Goal: Information Seeking & Learning: Compare options

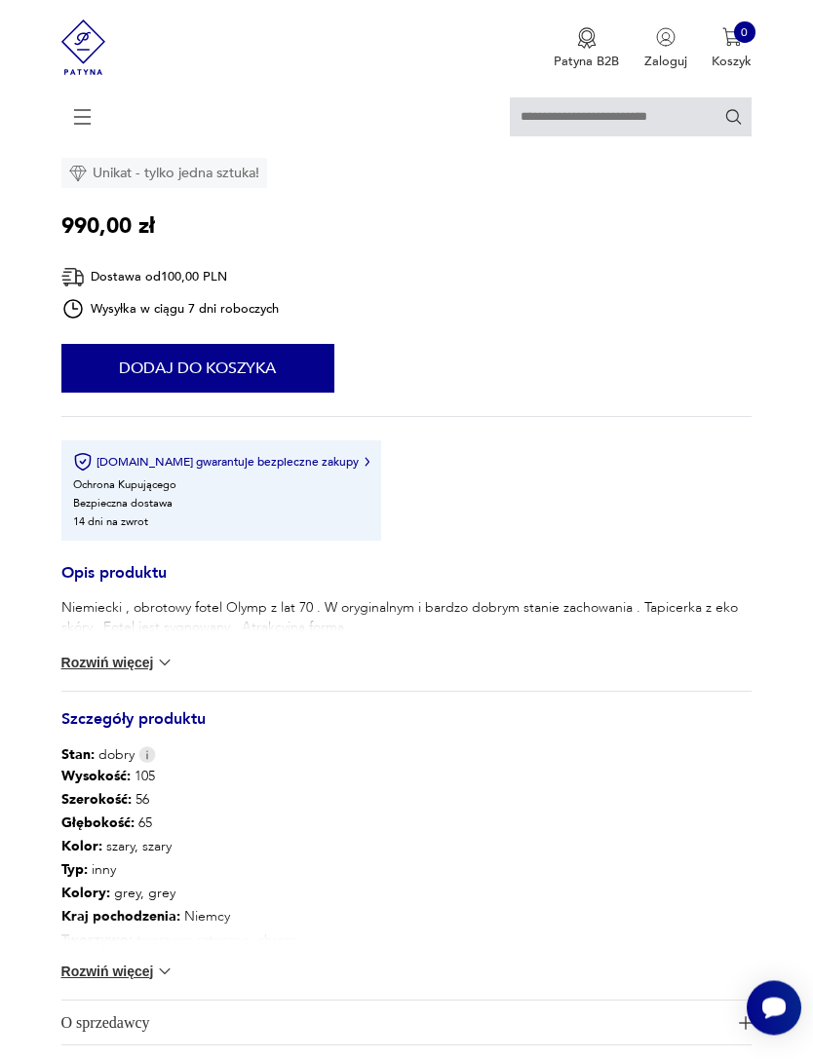
scroll to position [625, 0]
click at [141, 672] on button "Rozwiń więcej" at bounding box center [117, 662] width 113 height 19
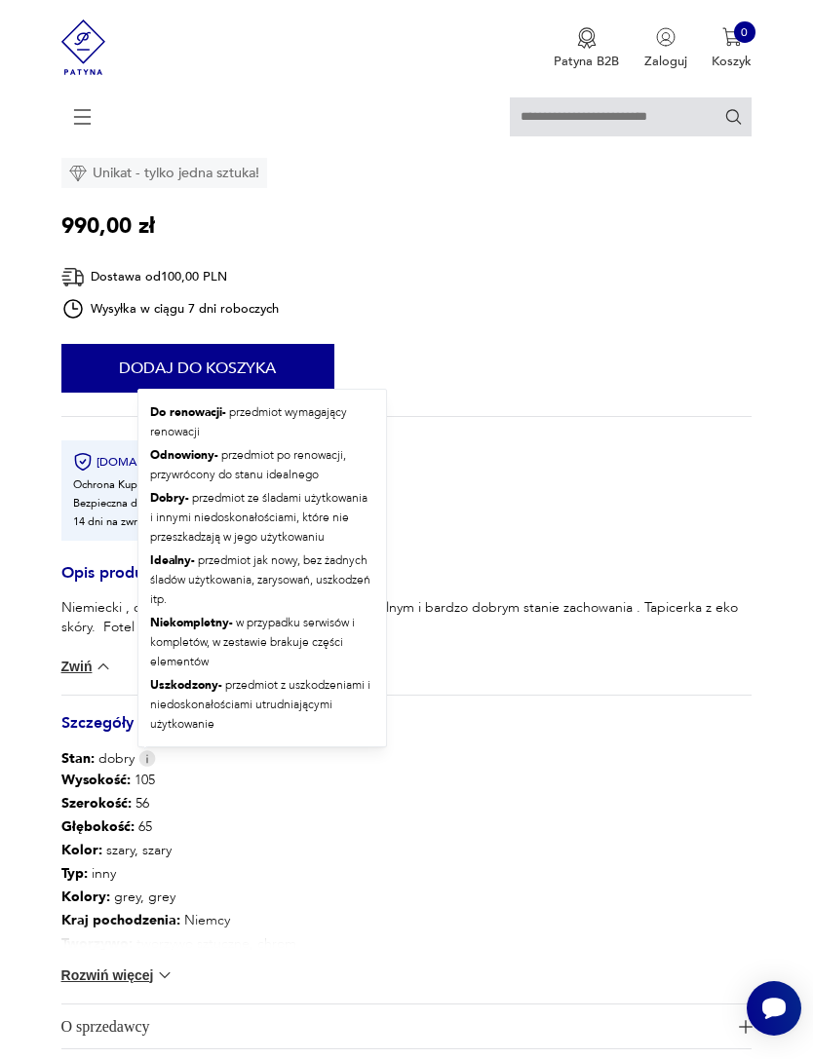
click at [141, 767] on img at bounding box center [147, 758] width 18 height 17
click at [610, 904] on div "Wysokość : 105 Szerokość : 56 Głębokość : 65 Kolor: szary, szary Typ : inny Kol…" at bounding box center [406, 886] width 691 height 235
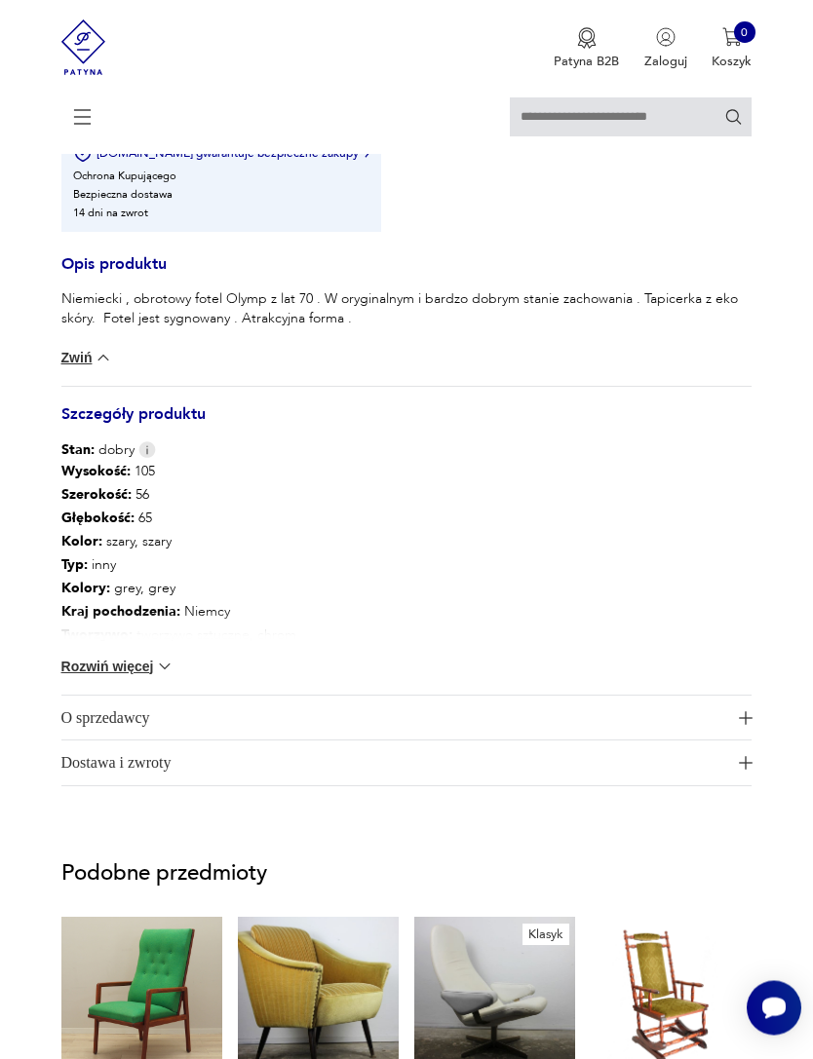
scroll to position [936, 0]
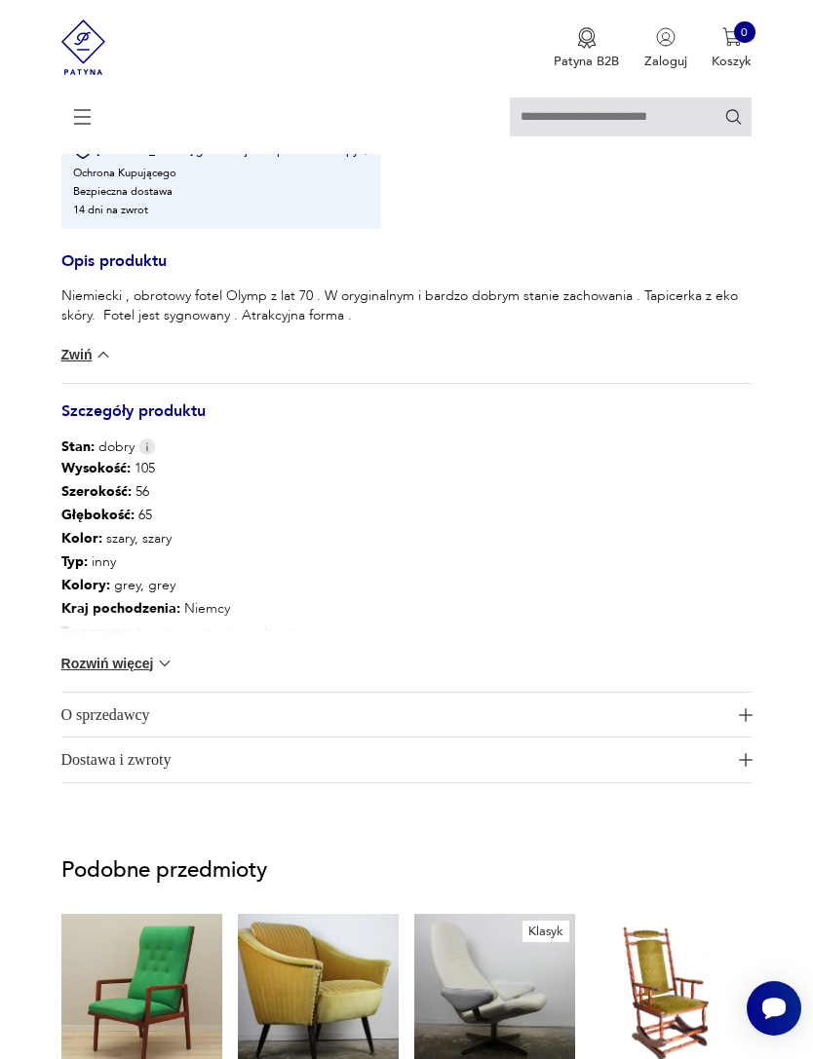
click at [747, 722] on img "button" at bounding box center [746, 715] width 14 height 14
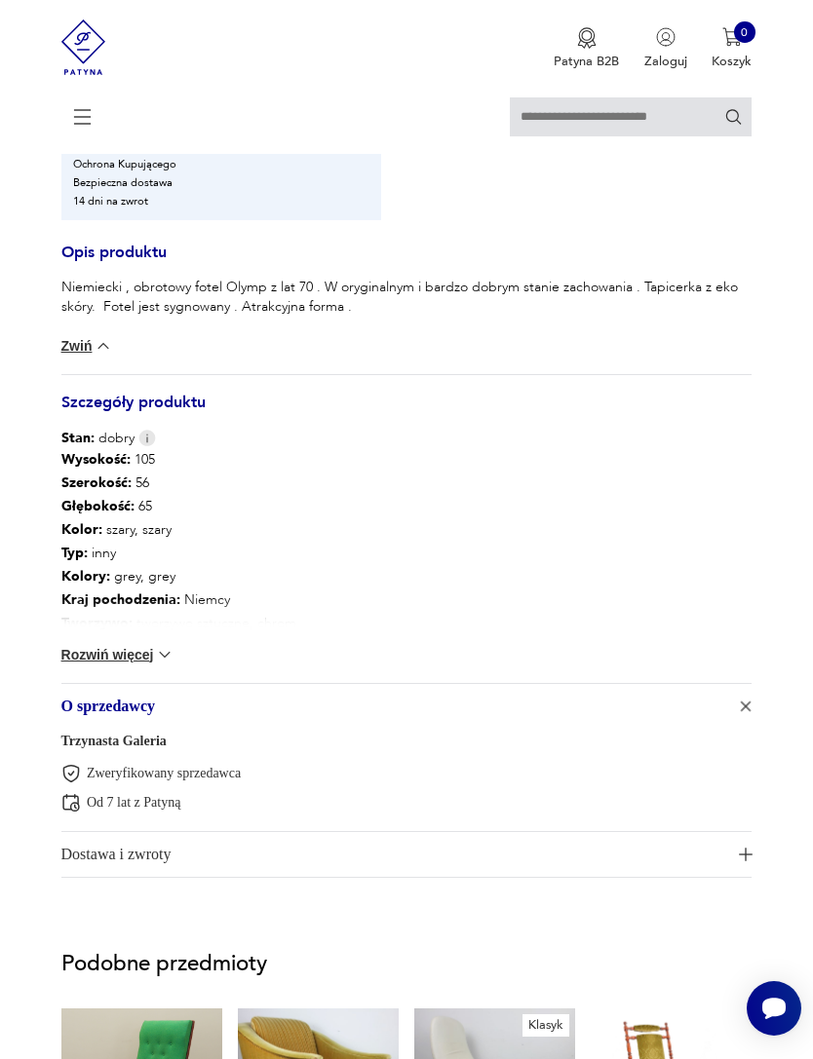
scroll to position [933, 0]
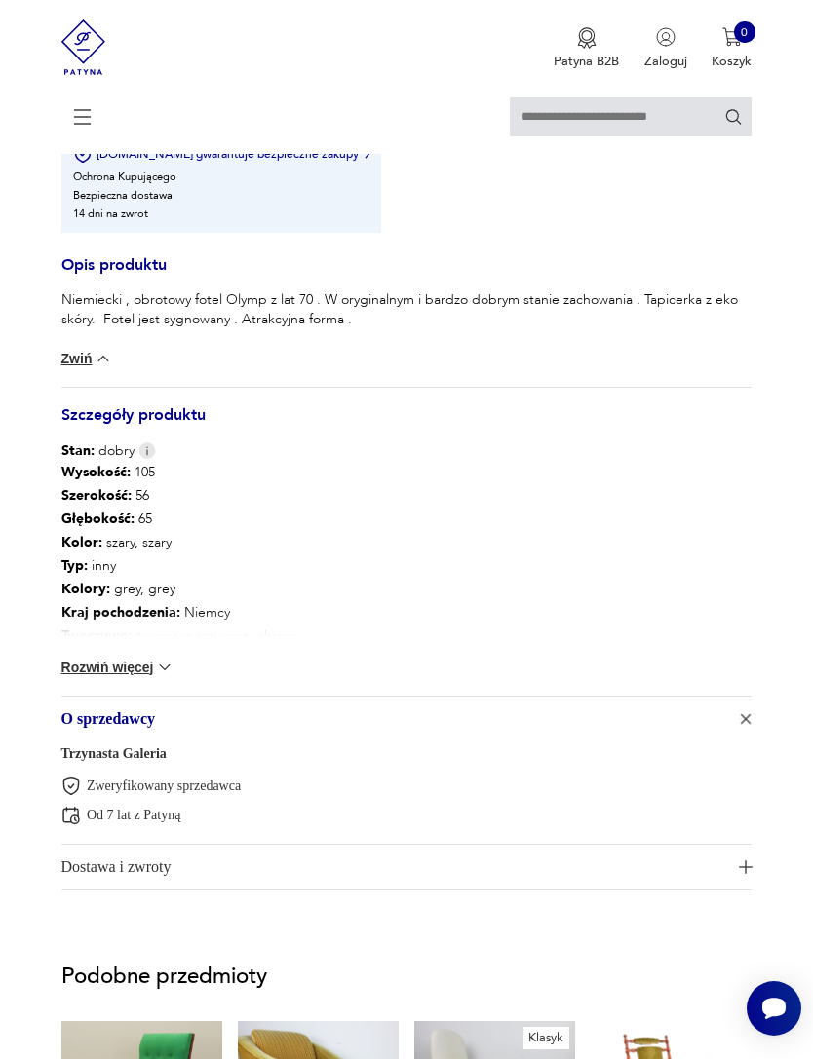
click at [133, 677] on button "Rozwiń więcej" at bounding box center [117, 667] width 113 height 19
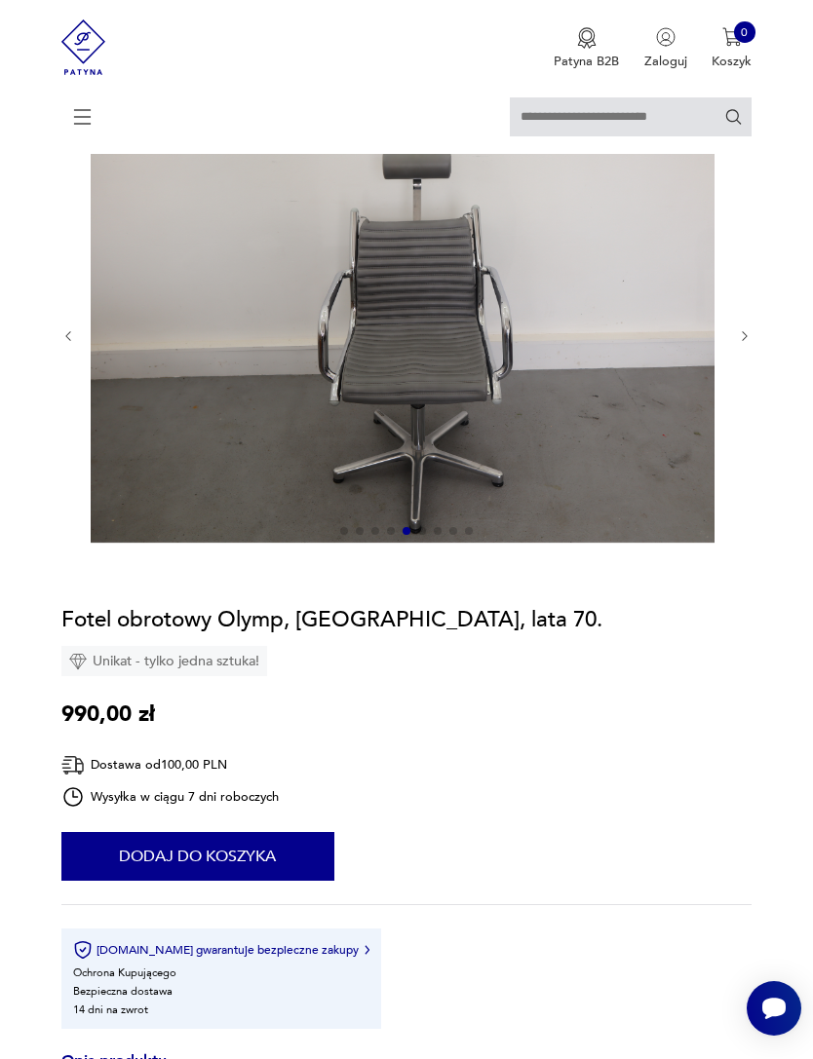
scroll to position [0, 0]
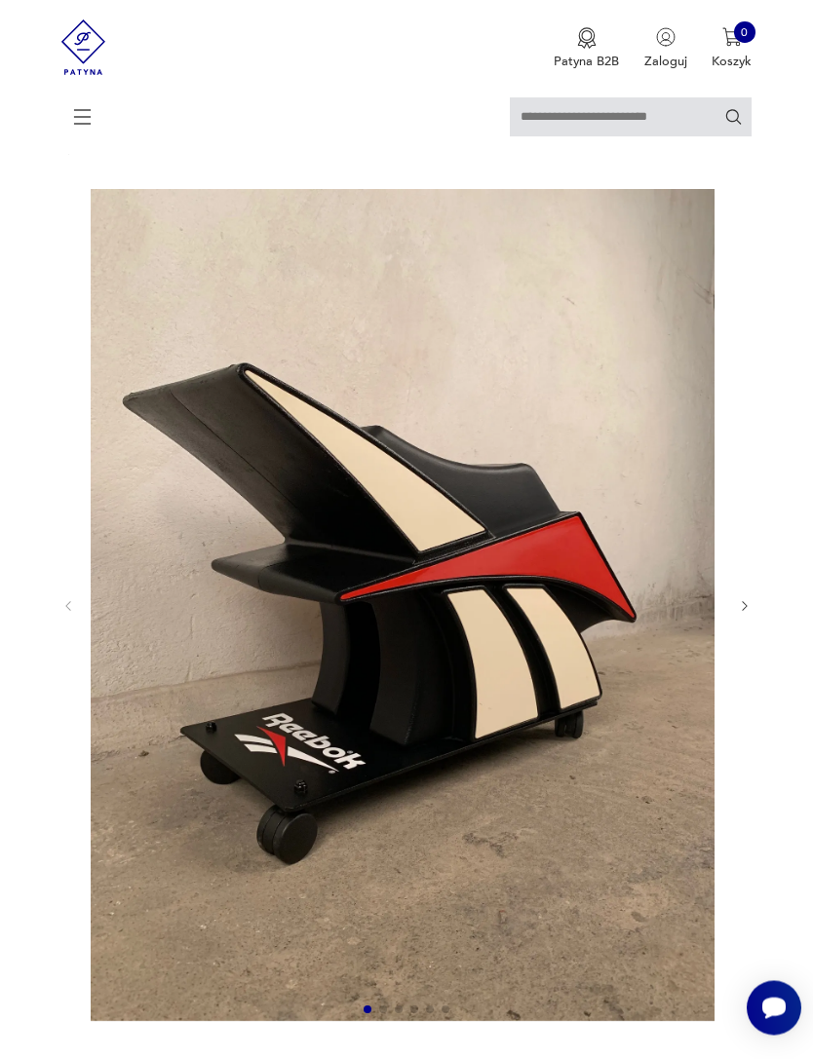
scroll to position [74, 0]
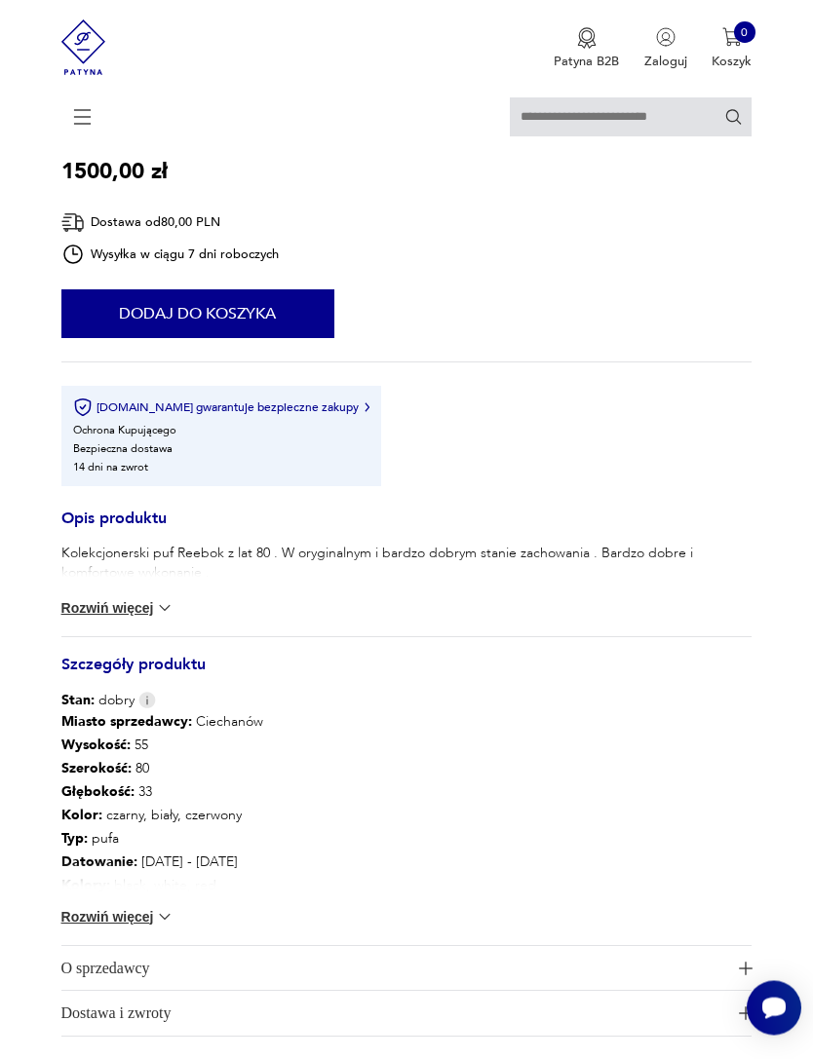
click at [141, 619] on button "Rozwiń więcej" at bounding box center [117, 608] width 113 height 19
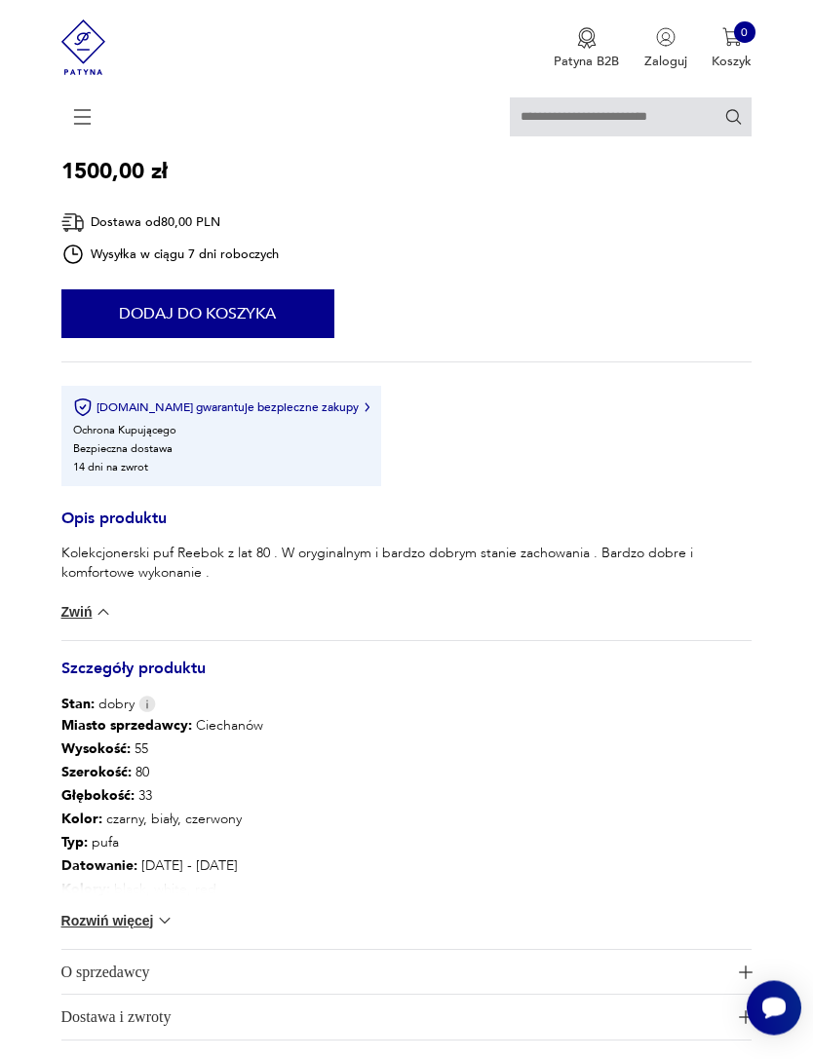
scroll to position [1094, 0]
click at [532, 806] on div "Miasto sprzedawcy : Ciechanów Wysokość : 55 Szerokość : 80 Głębokość : 33 Kolor…" at bounding box center [406, 831] width 691 height 235
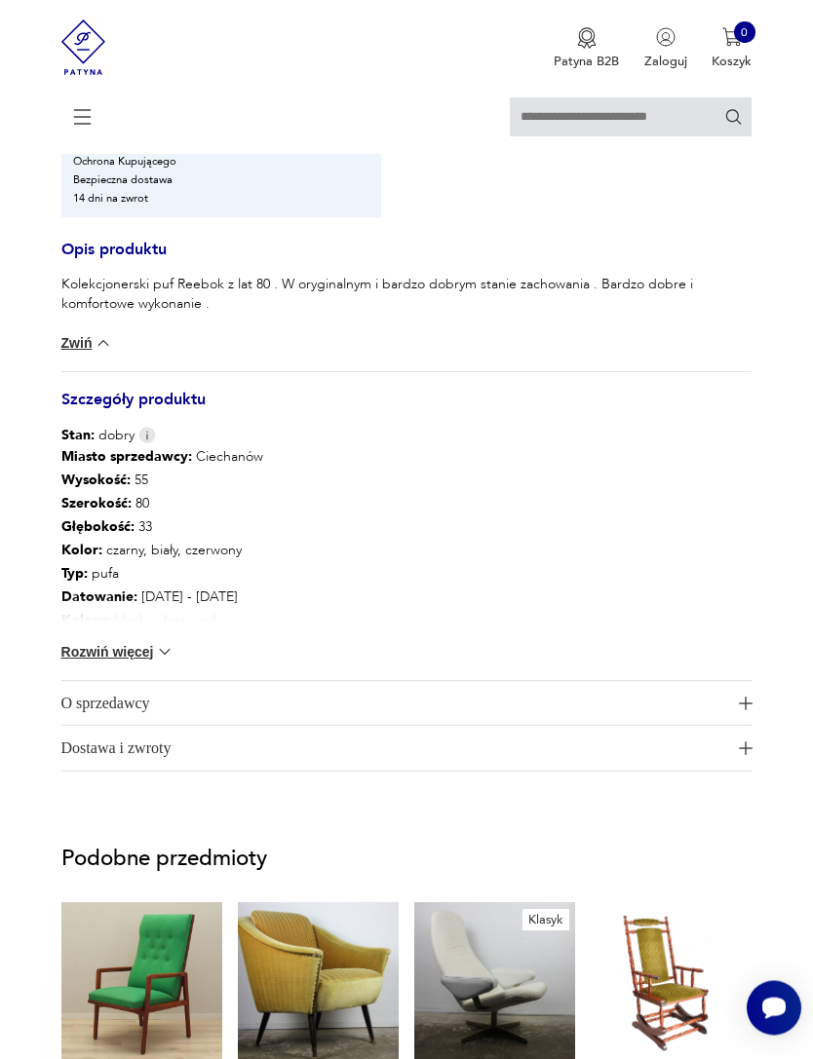
scroll to position [1363, 0]
click at [150, 662] on button "Rozwiń więcej" at bounding box center [117, 651] width 113 height 19
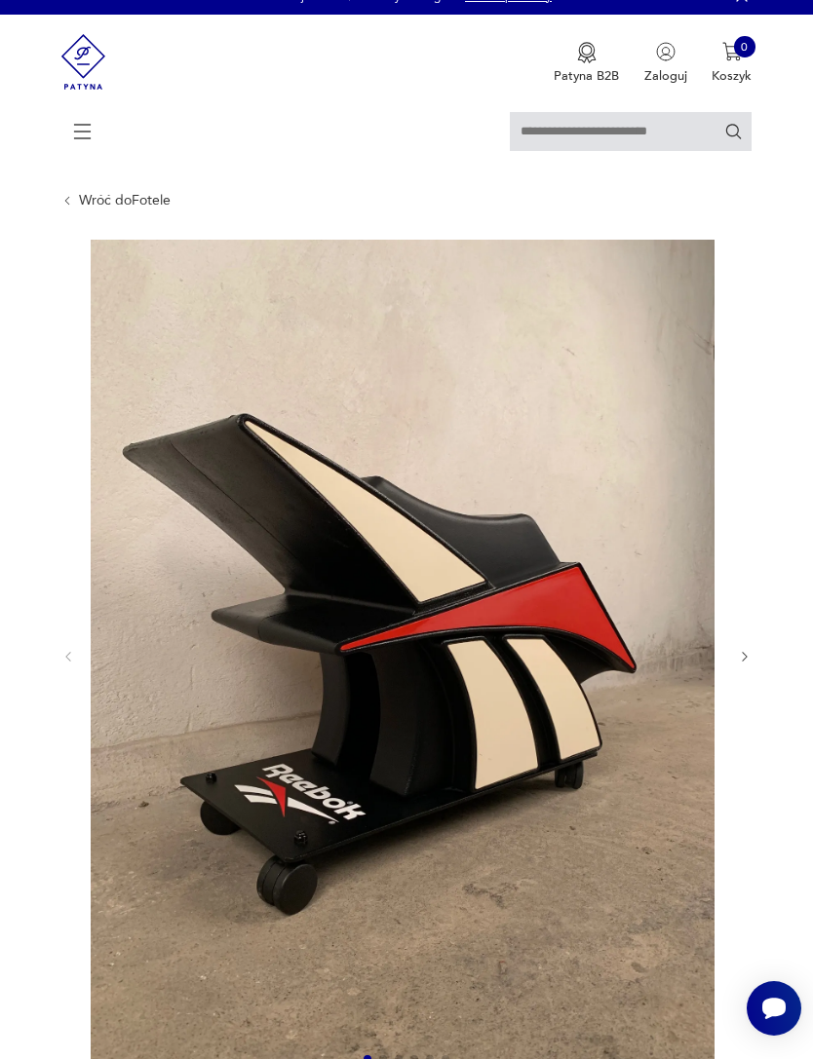
scroll to position [0, 0]
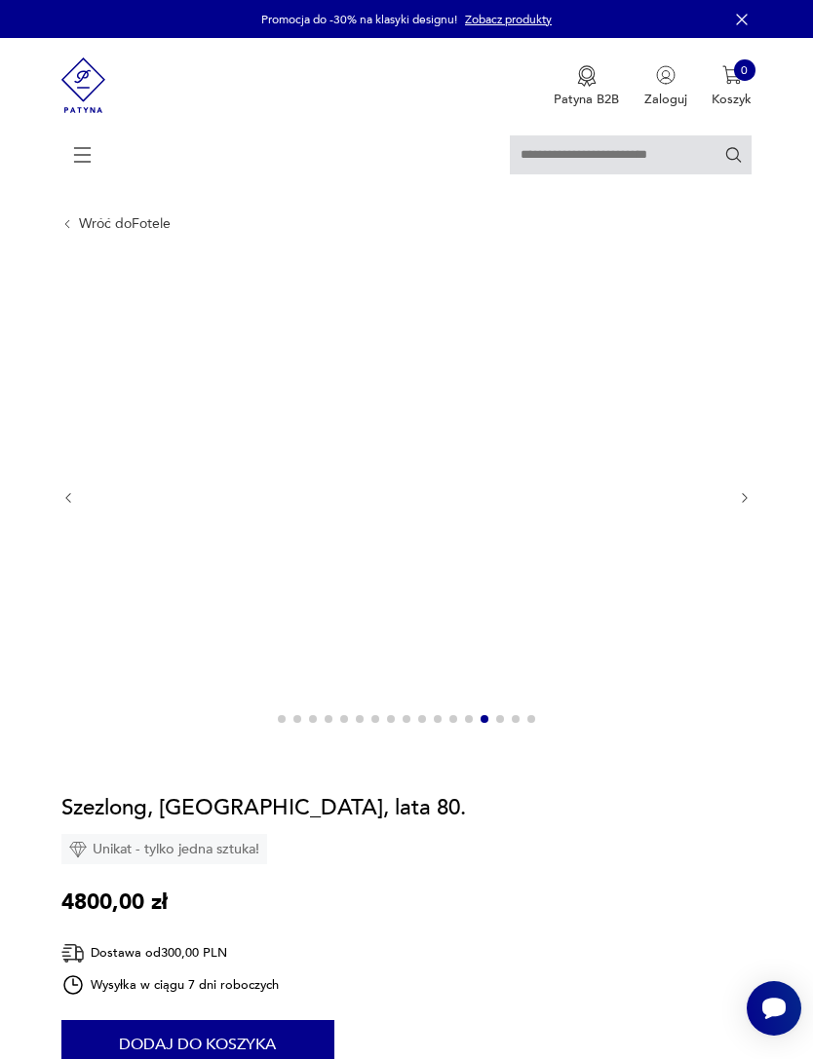
click at [517, 715] on img at bounding box center [403, 497] width 624 height 468
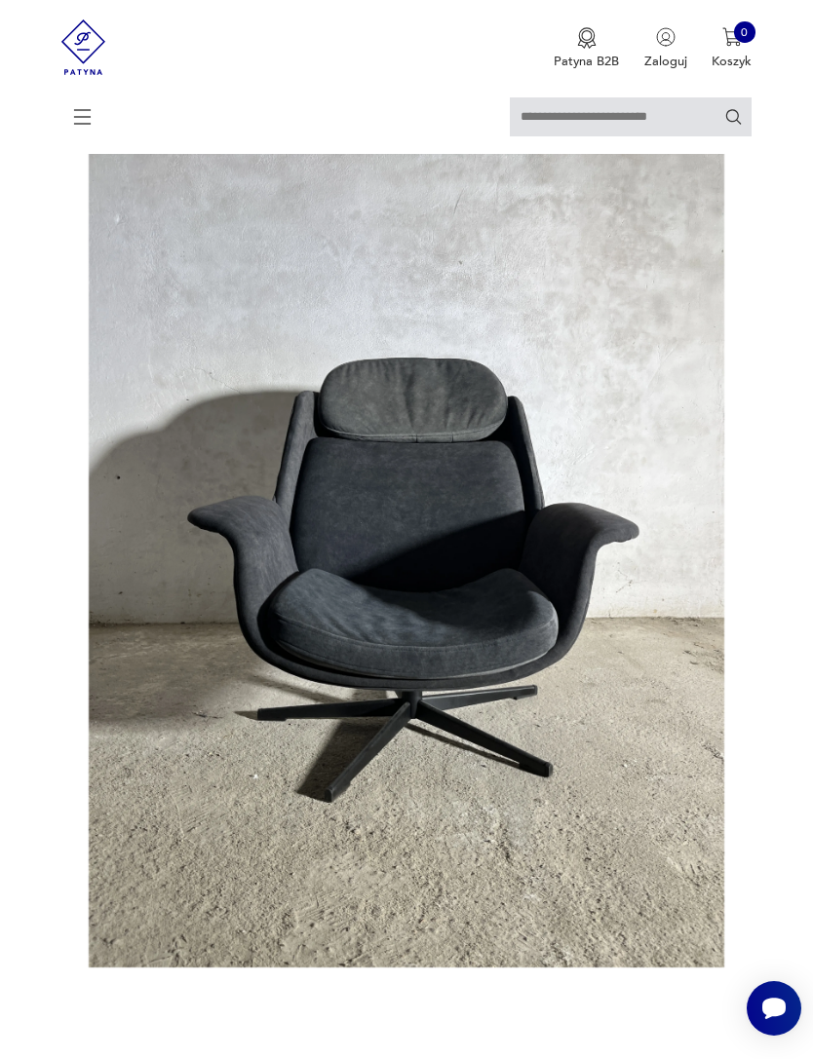
scroll to position [178, 0]
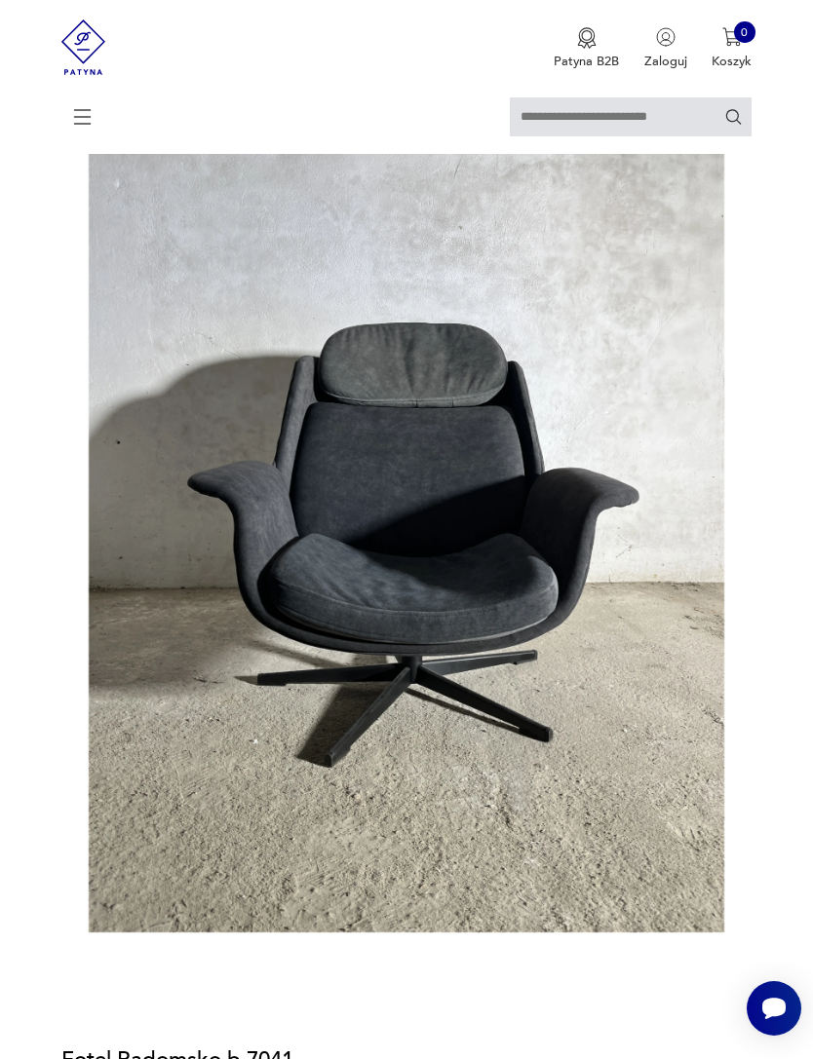
click at [500, 626] on img at bounding box center [406, 509] width 691 height 848
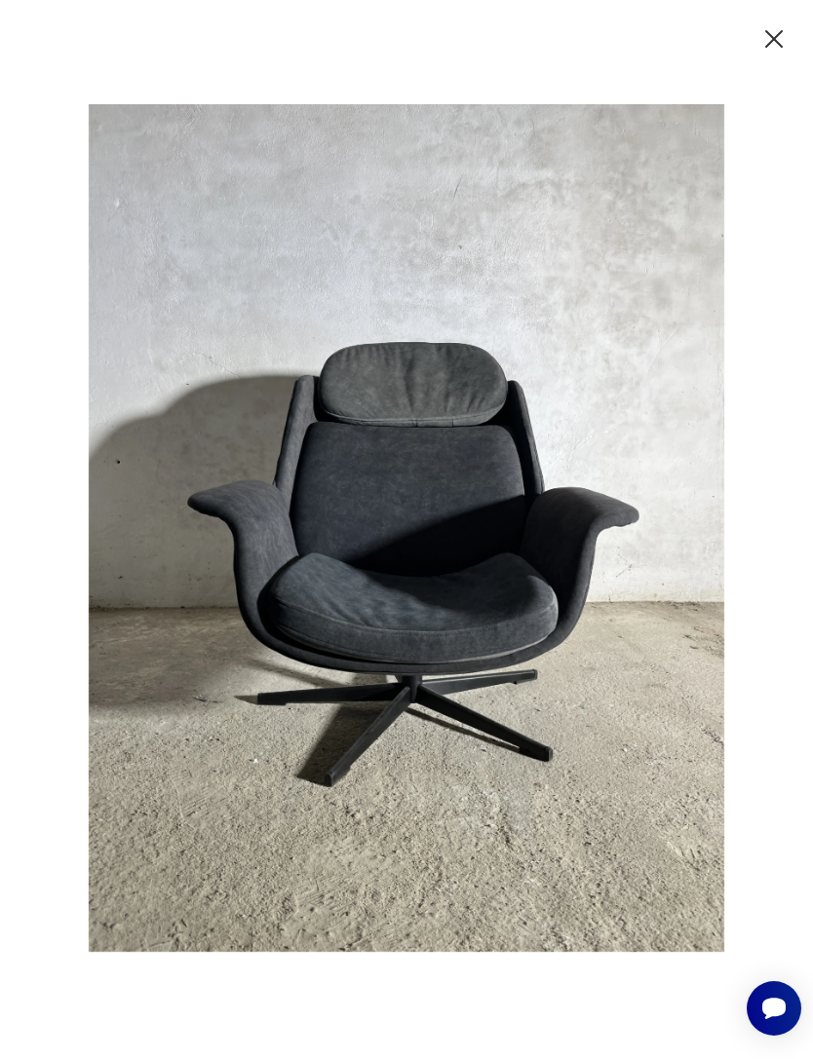
click at [766, 55] on icon "button" at bounding box center [773, 38] width 31 height 31
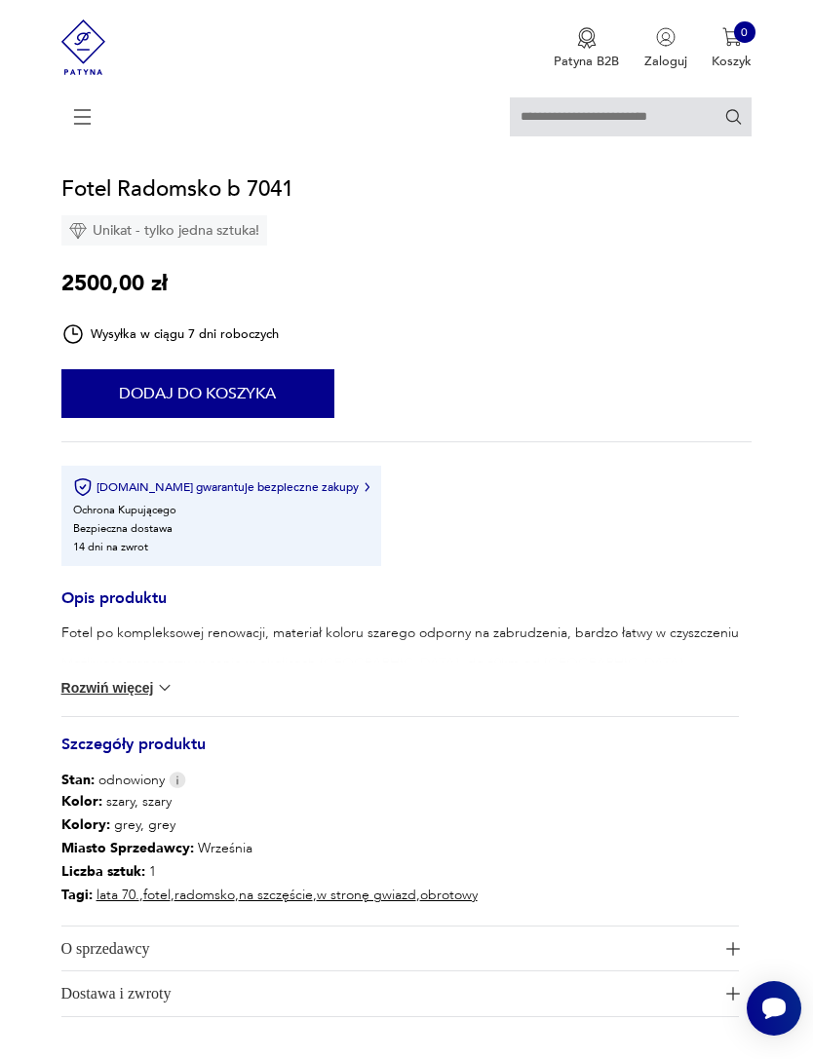
scroll to position [1038, 0]
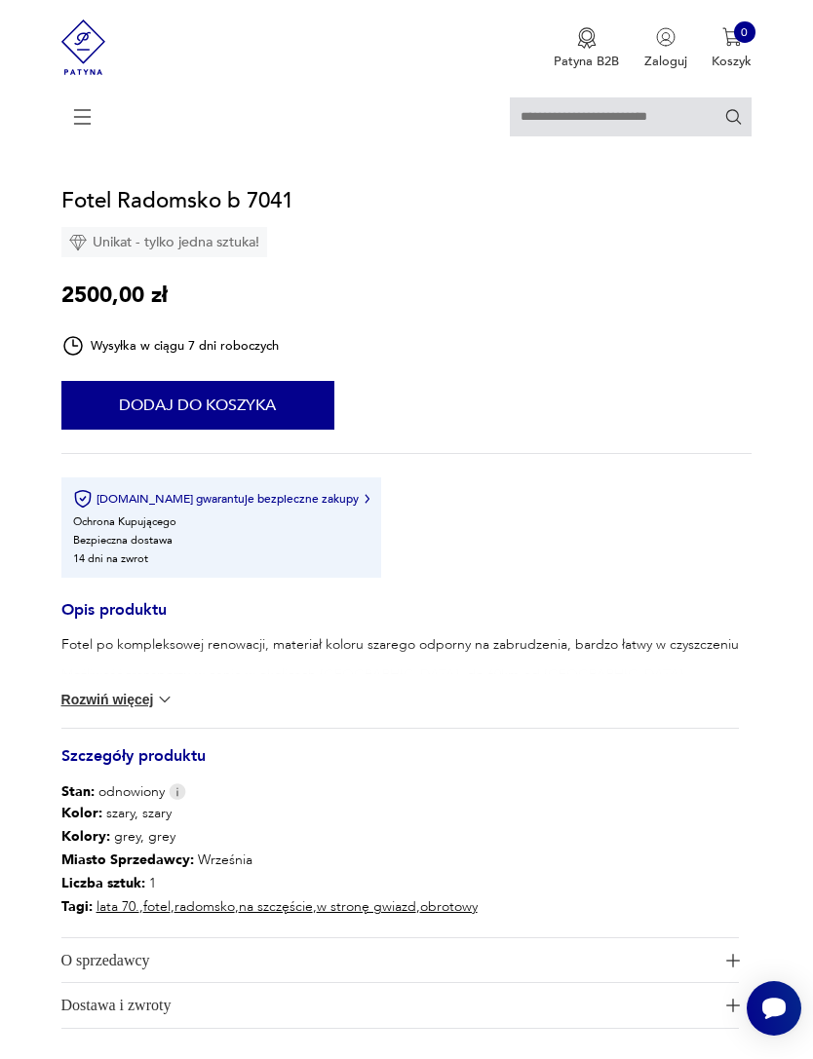
click at [151, 709] on button "Rozwiń więcej" at bounding box center [117, 699] width 113 height 19
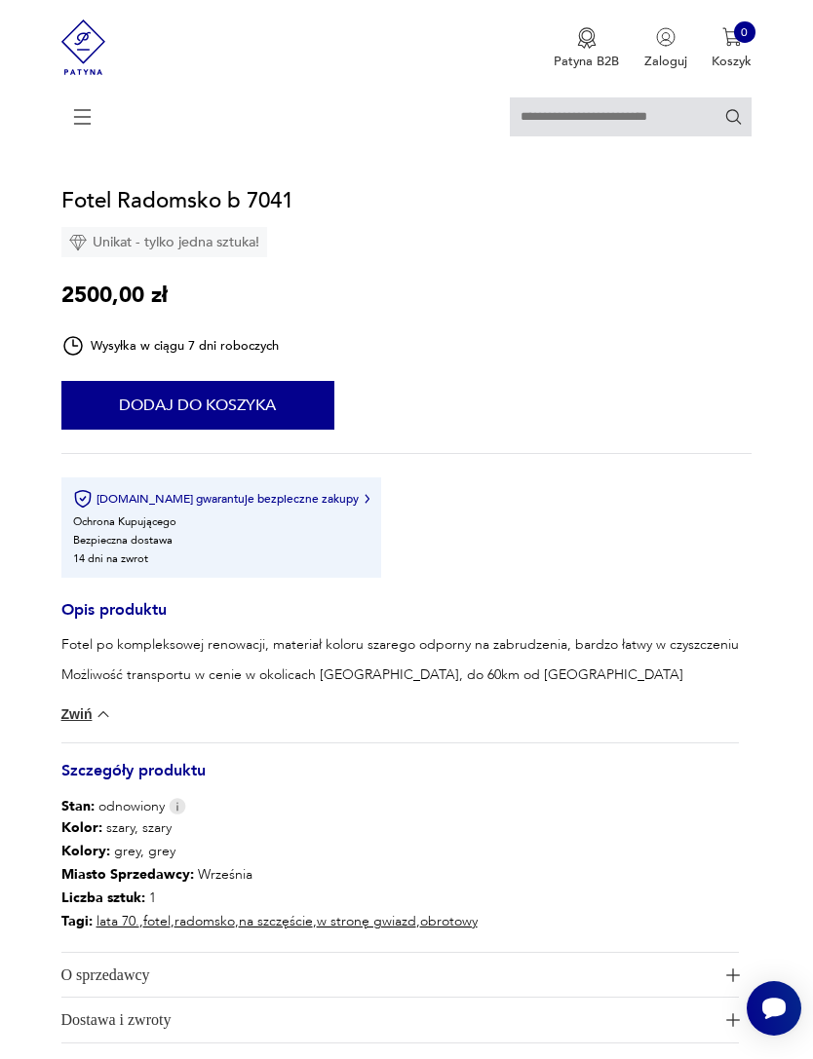
click at [174, 815] on img at bounding box center [178, 806] width 18 height 17
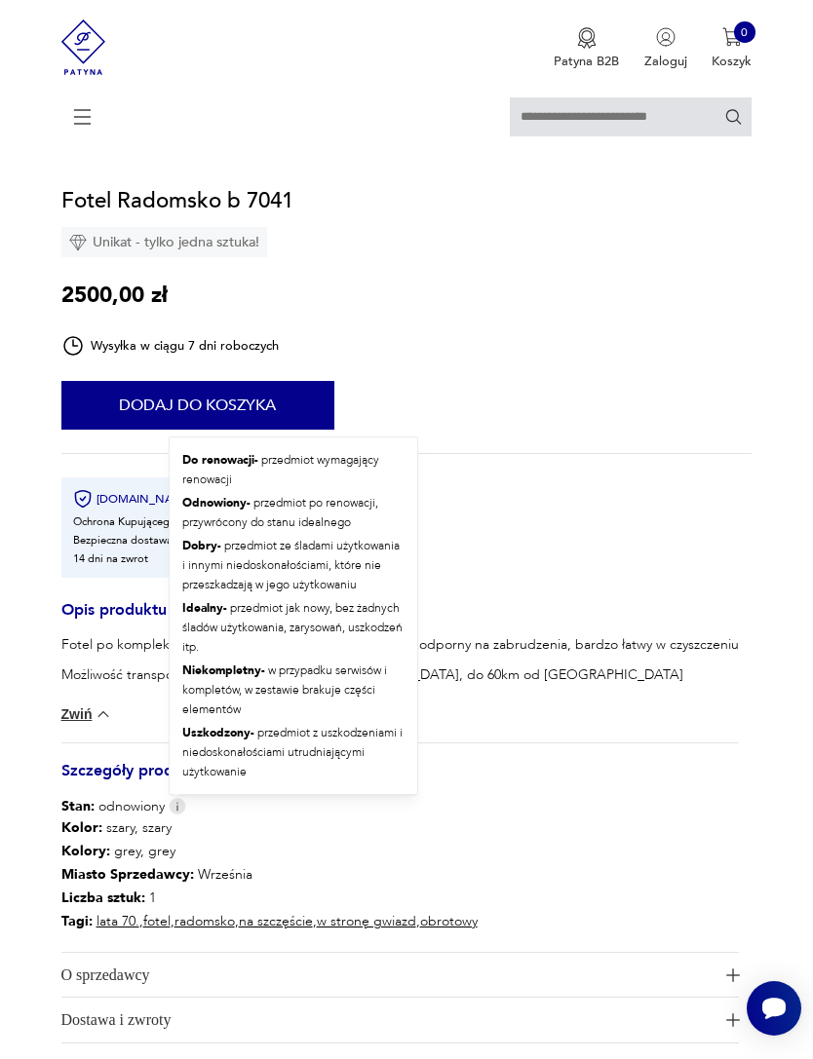
click at [631, 824] on div "Opis produktu Fotel po kompleksowej renowacji, materiał koloru szarego odporny …" at bounding box center [399, 822] width 677 height 442
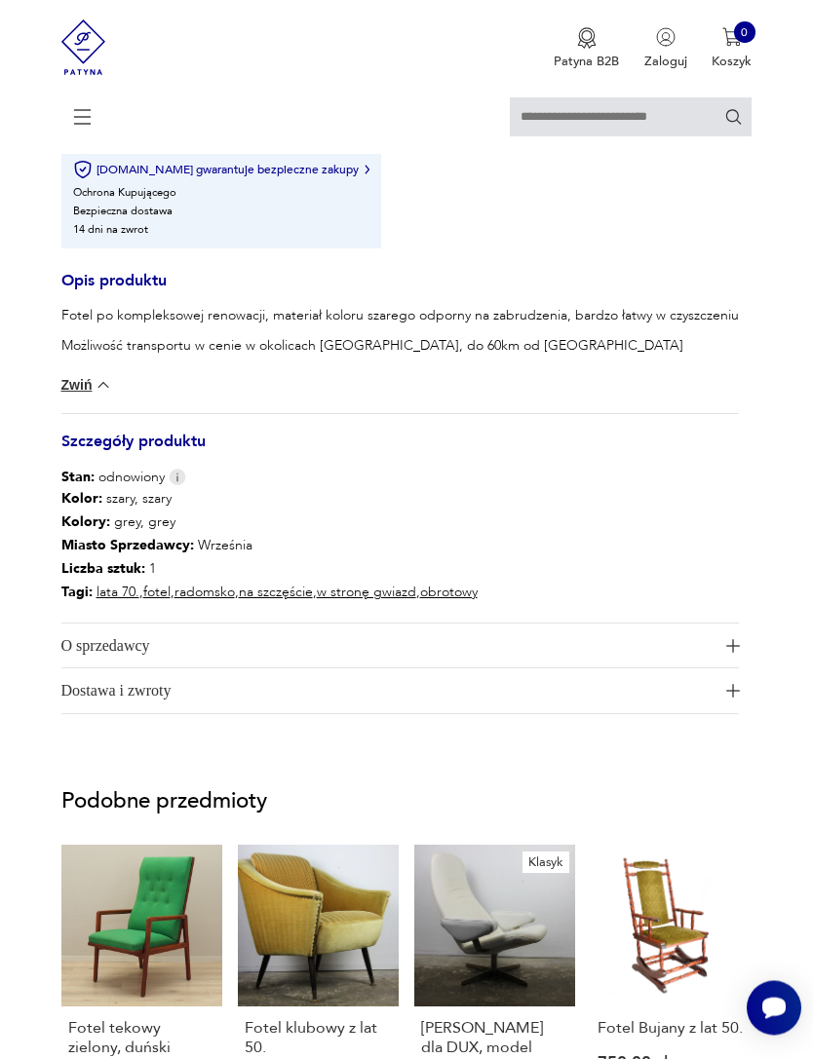
scroll to position [1367, 0]
click at [726, 653] on img "button" at bounding box center [733, 646] width 14 height 14
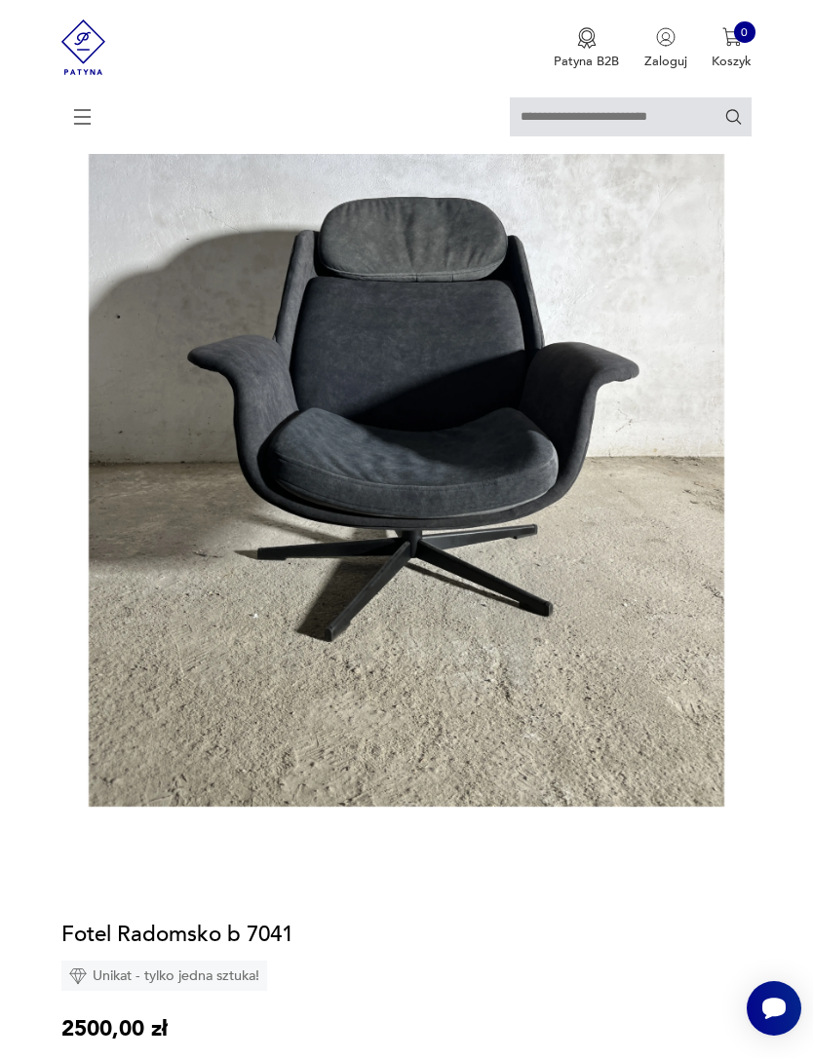
scroll to position [0, 0]
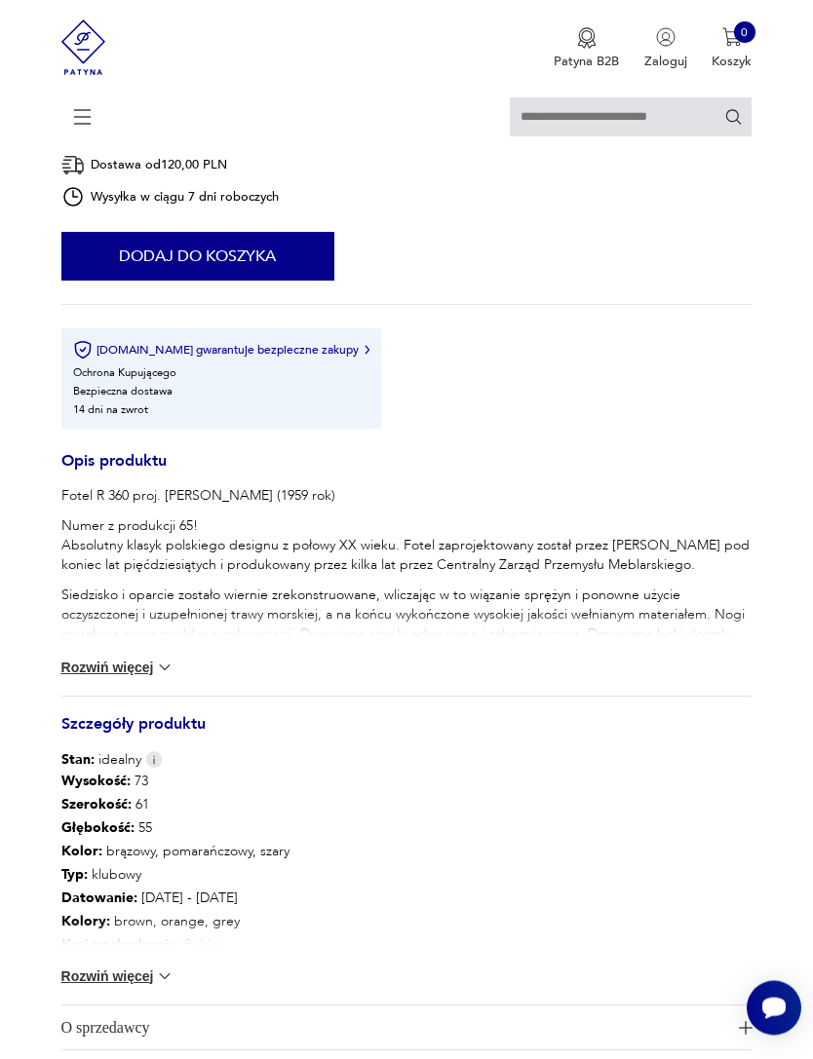
scroll to position [769, 0]
click at [150, 677] on button "Rozwiń więcej" at bounding box center [117, 667] width 113 height 19
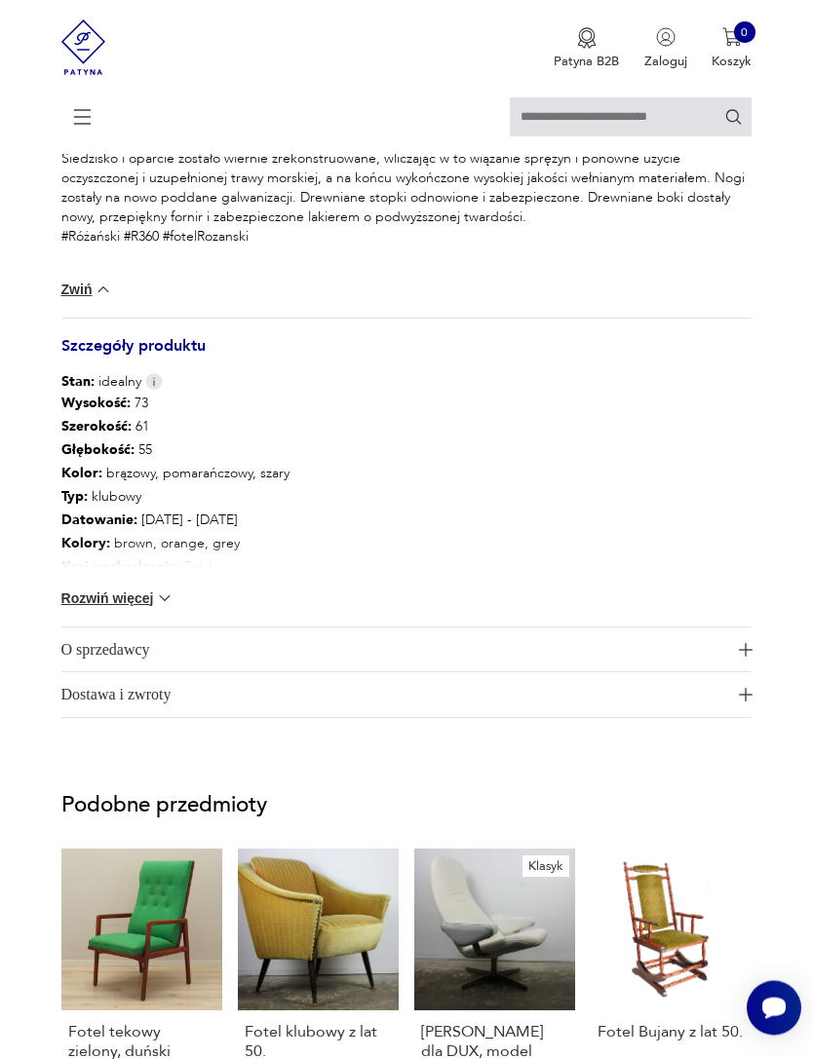
scroll to position [1205, 0]
click at [746, 657] on img "button" at bounding box center [746, 650] width 14 height 14
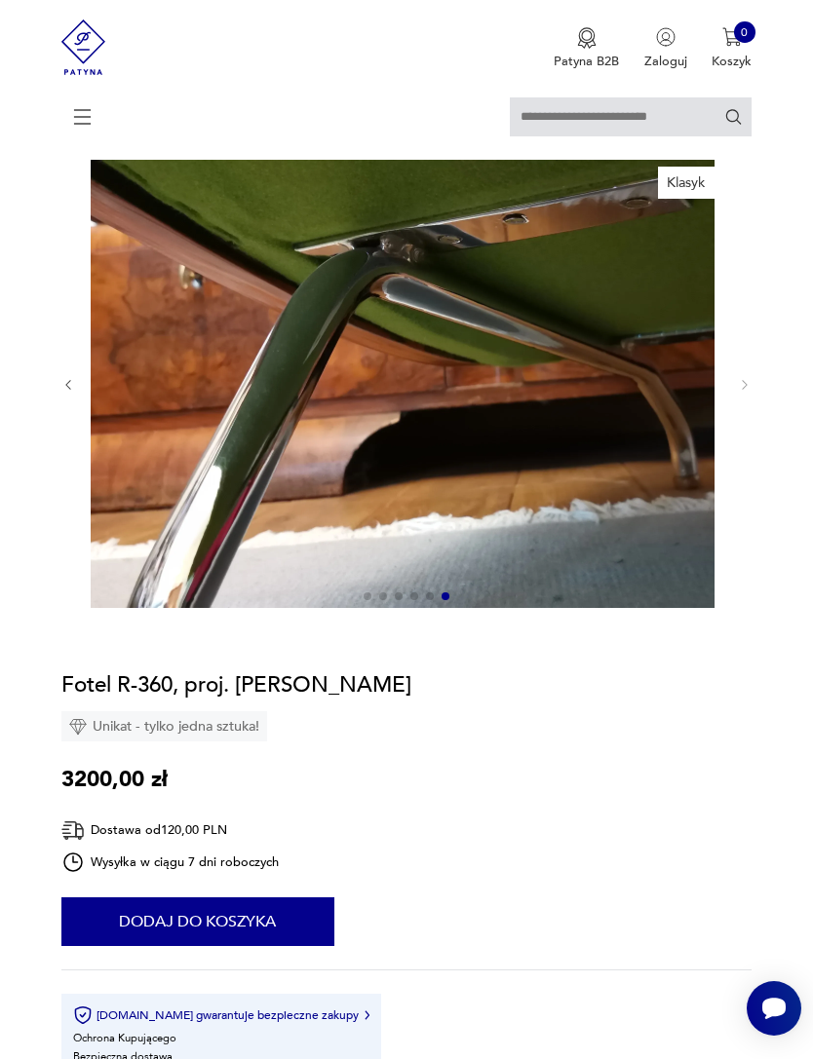
scroll to position [0, 0]
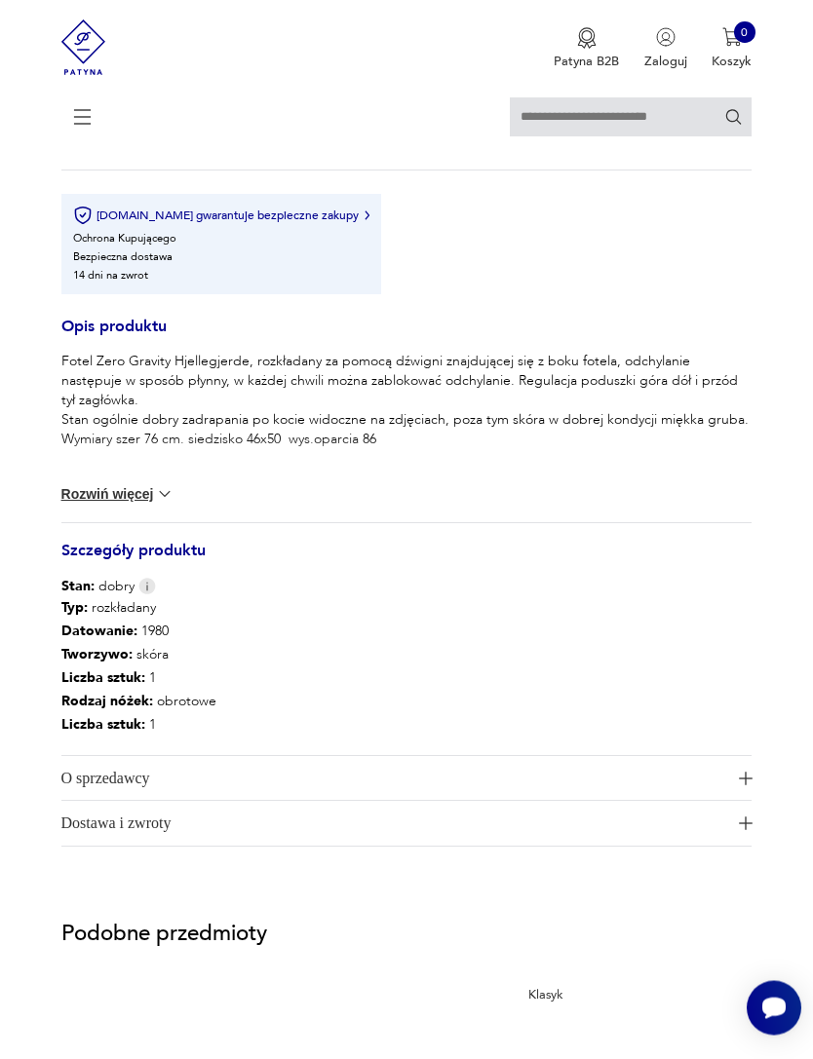
scroll to position [923, 0]
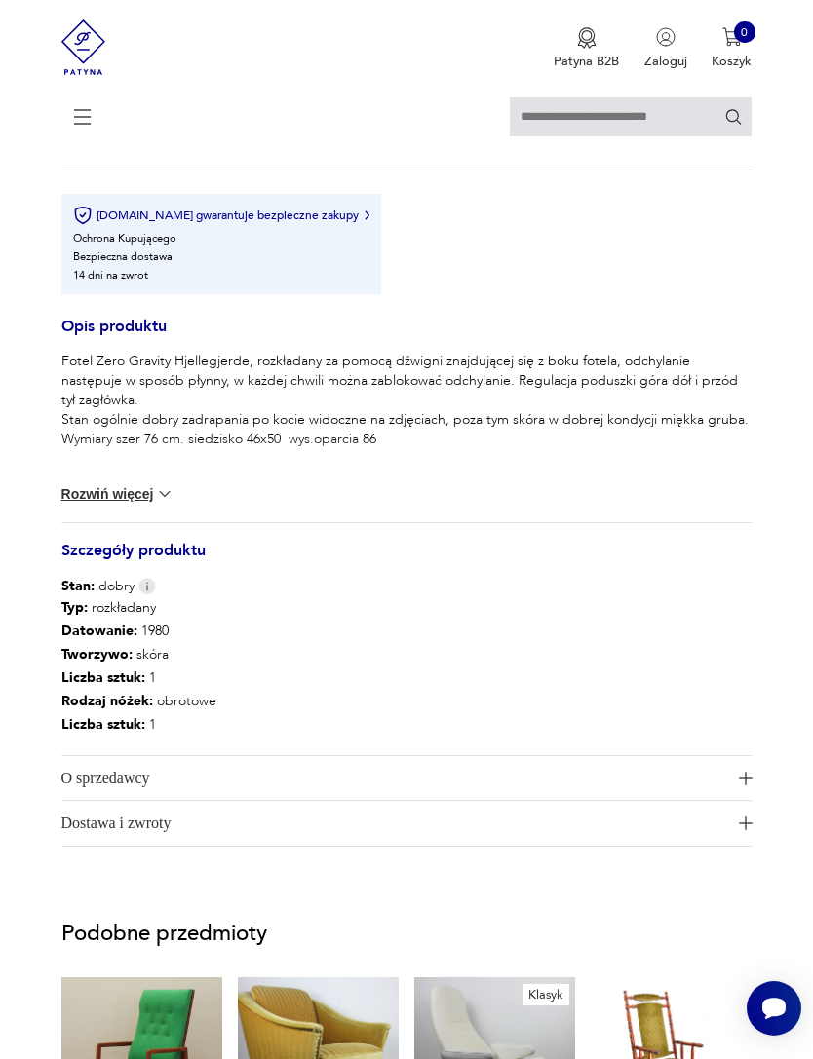
click at [133, 504] on button "Rozwiń więcej" at bounding box center [117, 493] width 113 height 19
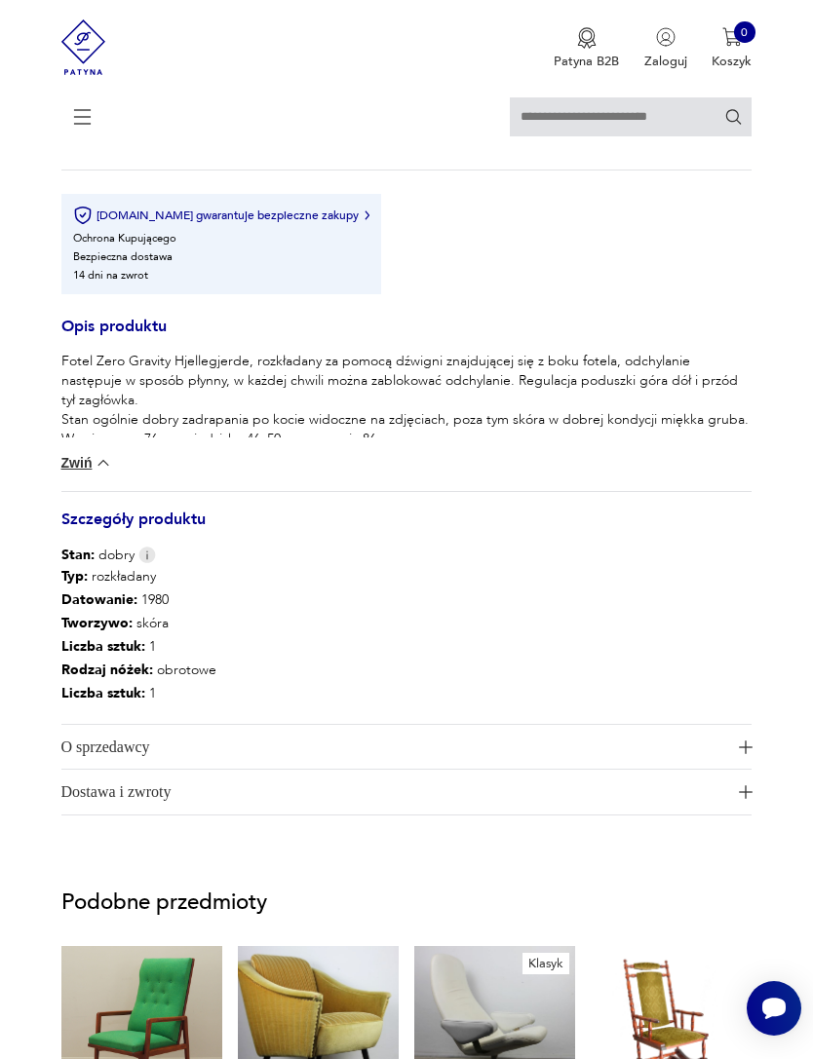
click at [57, 545] on section "Opis produktu Fotel Zero Gravity Hjellegjerde, rozkładany za pomocą dźwigni zna…" at bounding box center [406, 96] width 813 height 1512
click at [742, 754] on img "button" at bounding box center [746, 748] width 14 height 14
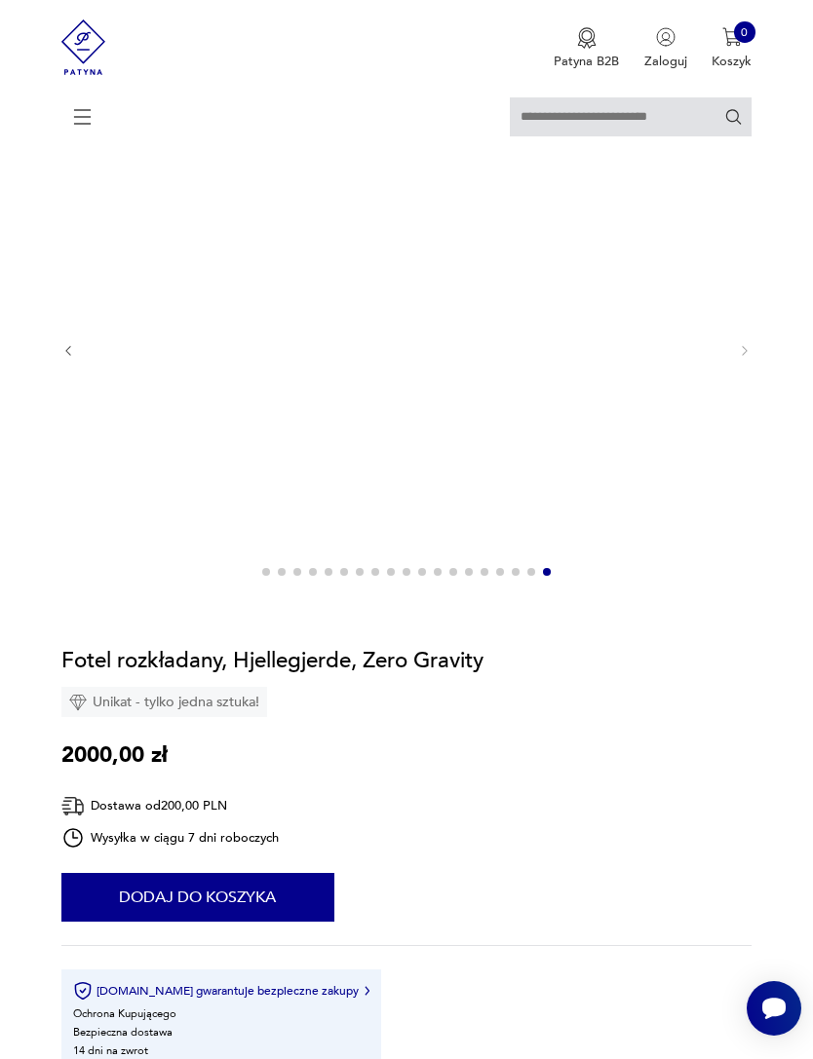
scroll to position [0, 0]
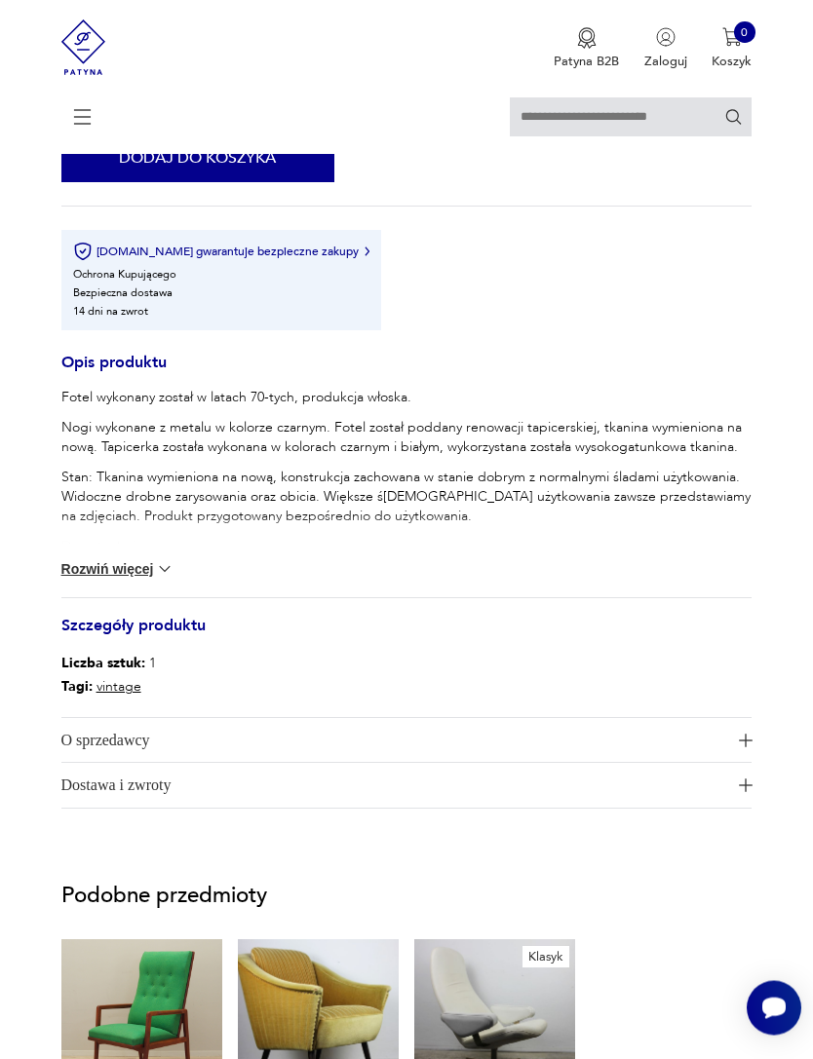
scroll to position [891, 0]
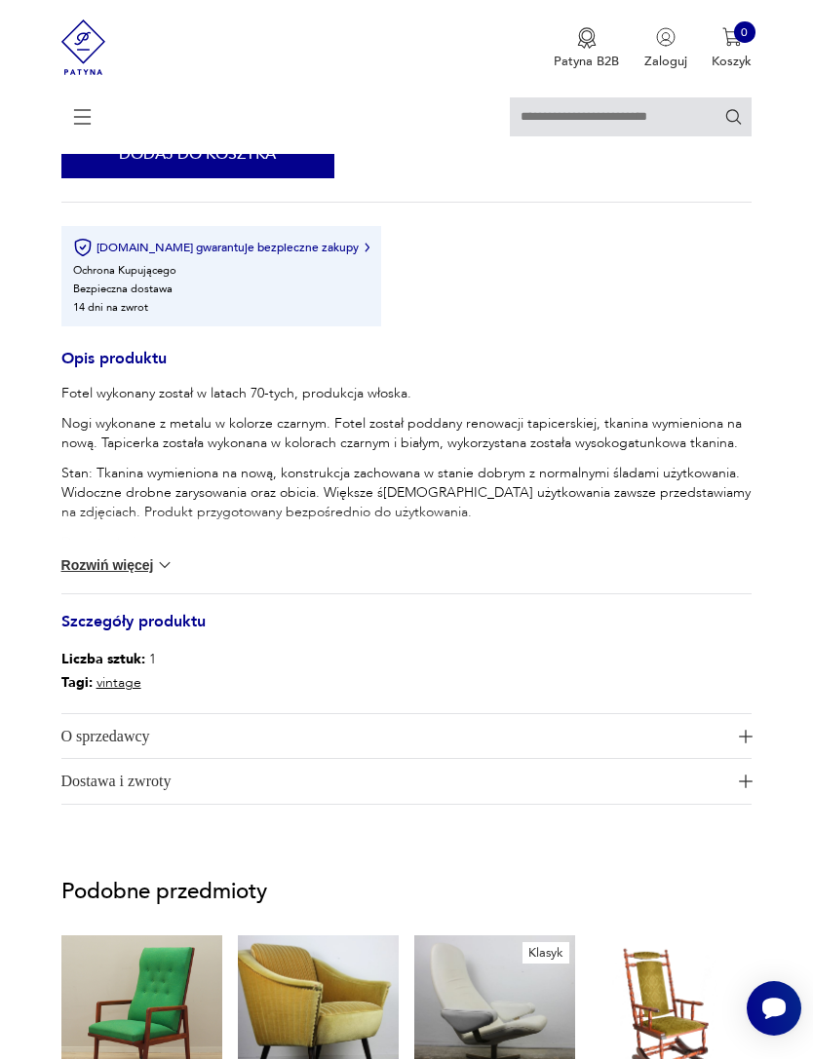
click at [735, 759] on button "O sprzedawcy" at bounding box center [406, 736] width 691 height 45
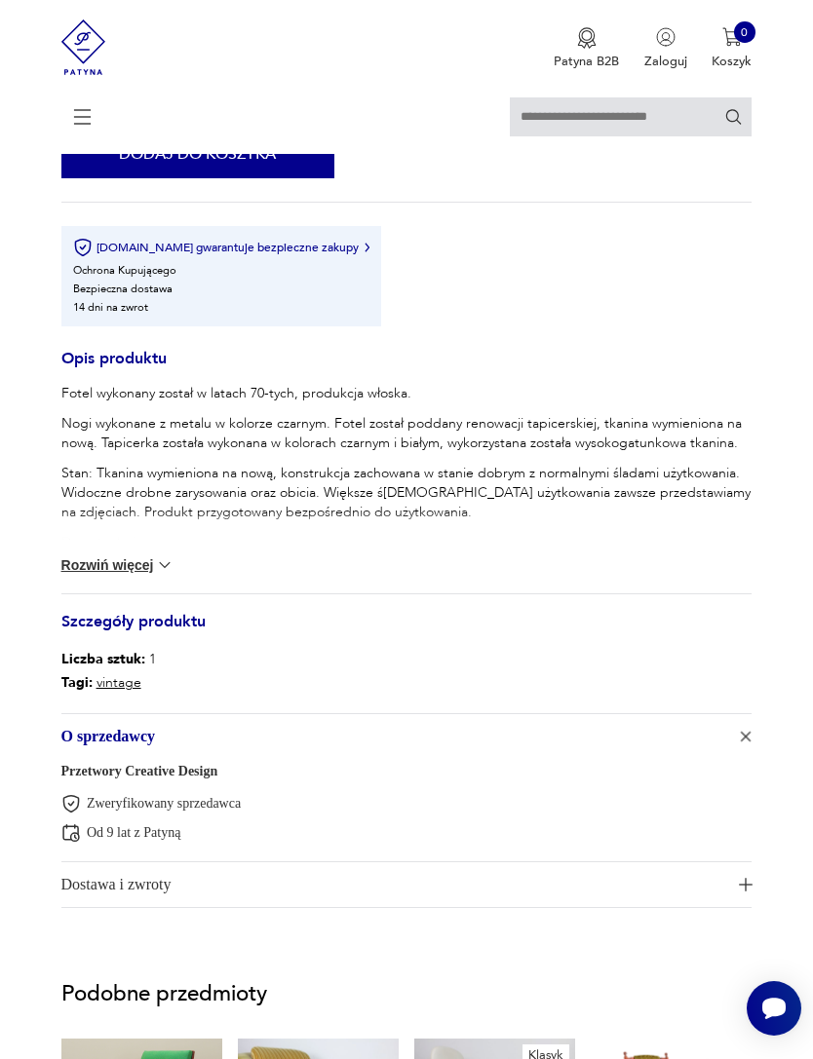
click at [144, 575] on button "Rozwiń więcej" at bounding box center [117, 564] width 113 height 19
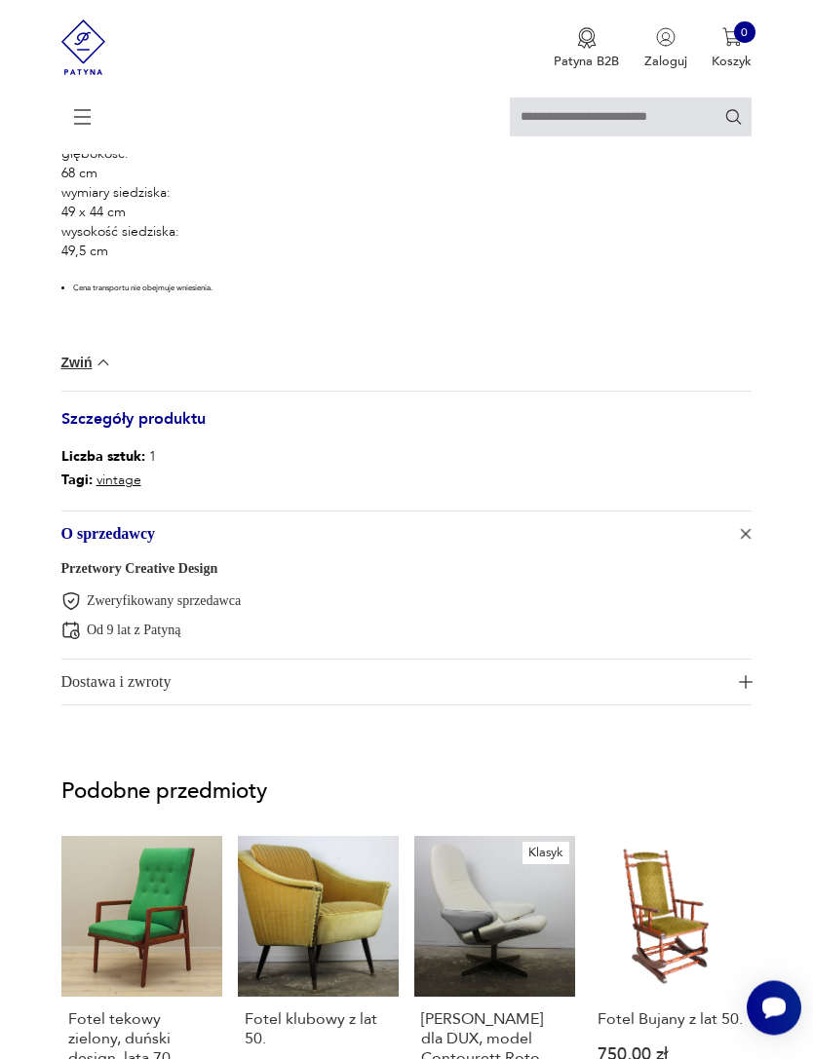
scroll to position [1390, 0]
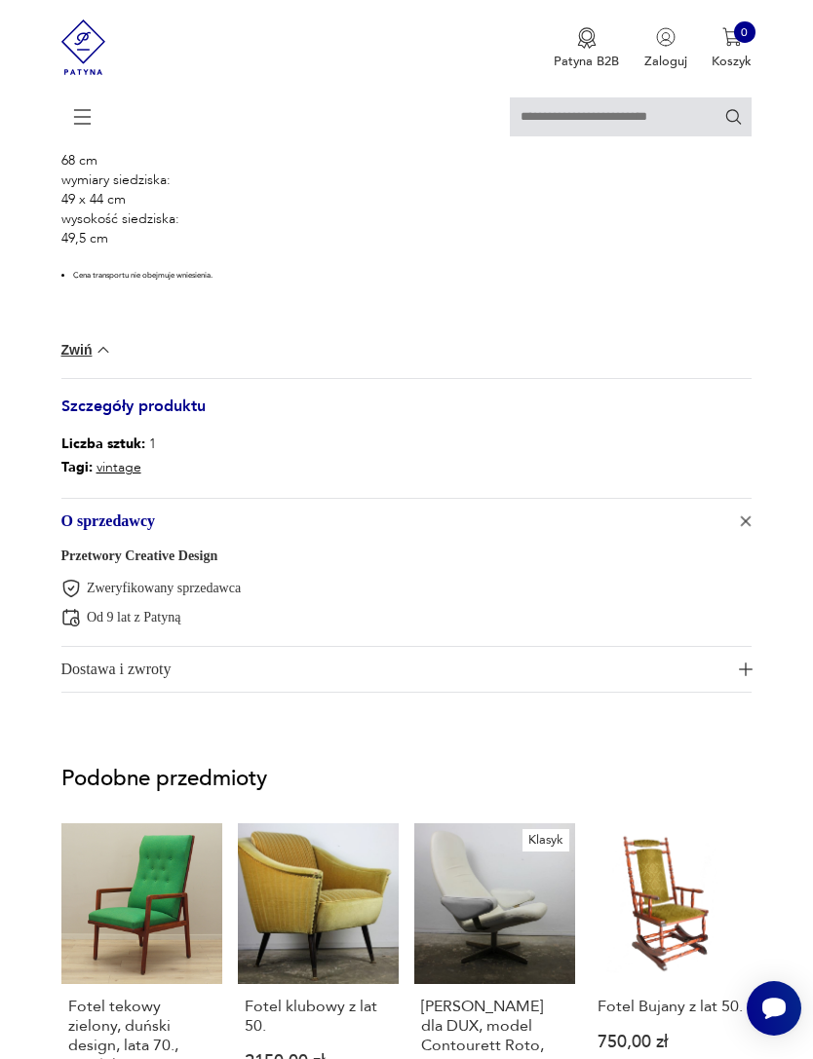
click at [743, 676] on img "button" at bounding box center [746, 670] width 14 height 14
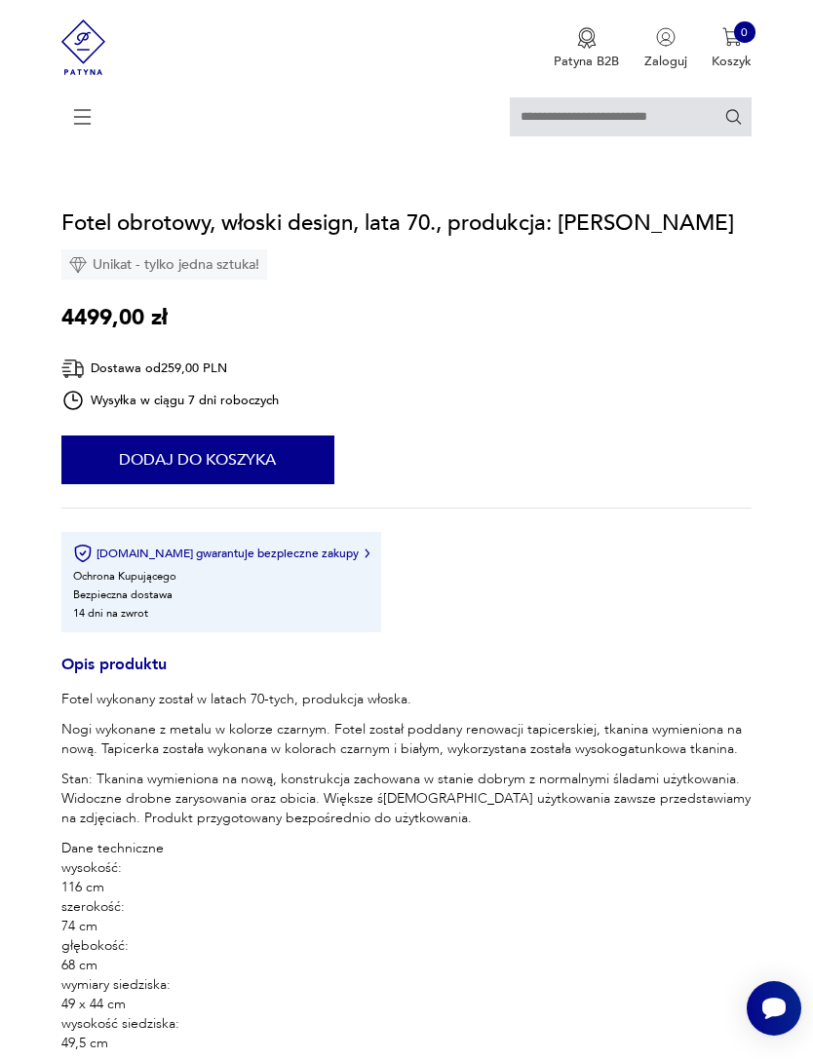
scroll to position [0, 0]
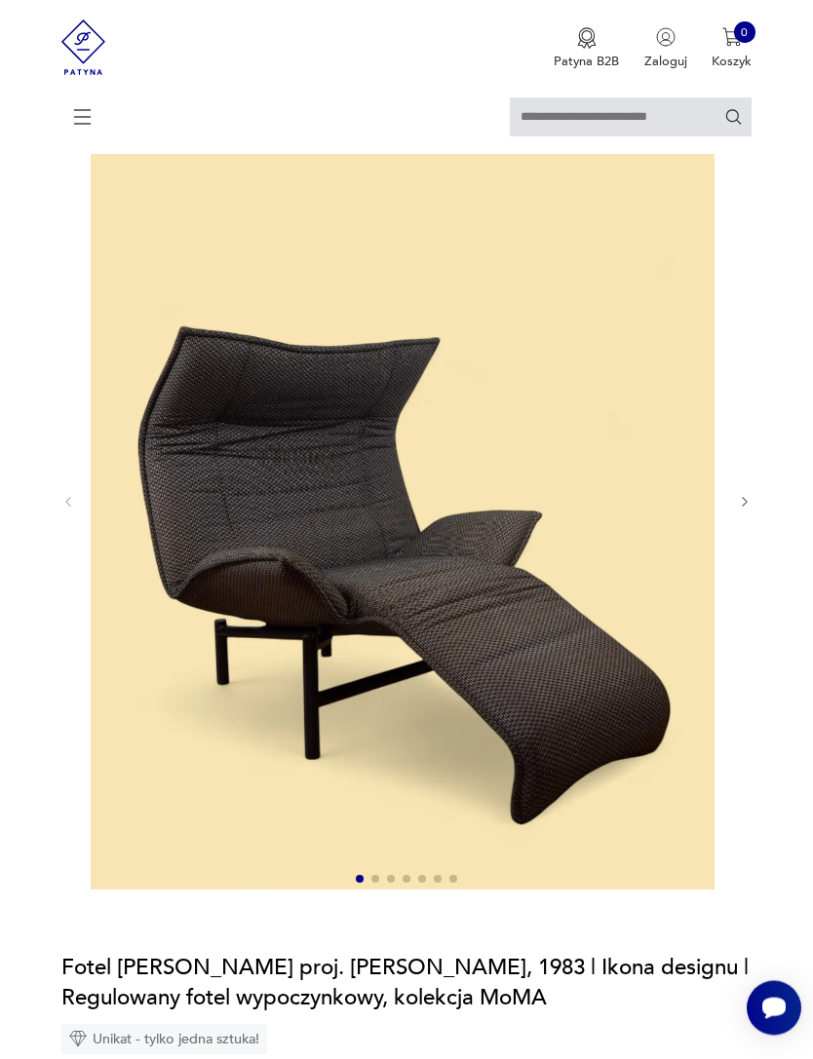
scroll to position [153, 0]
